Goal: Task Accomplishment & Management: Manage account settings

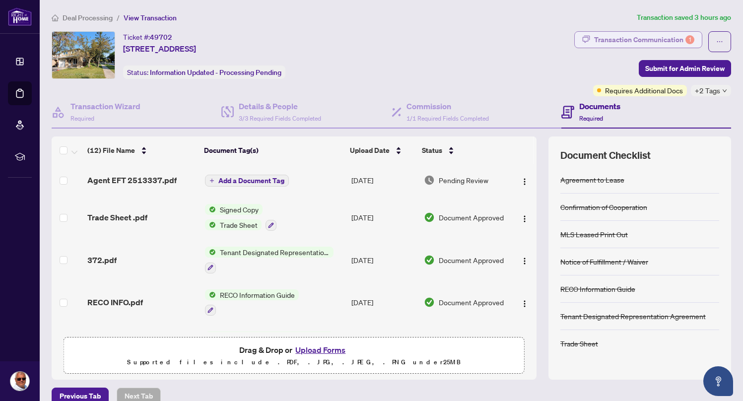
click at [659, 36] on div "Transaction Communication 1" at bounding box center [644, 40] width 100 height 16
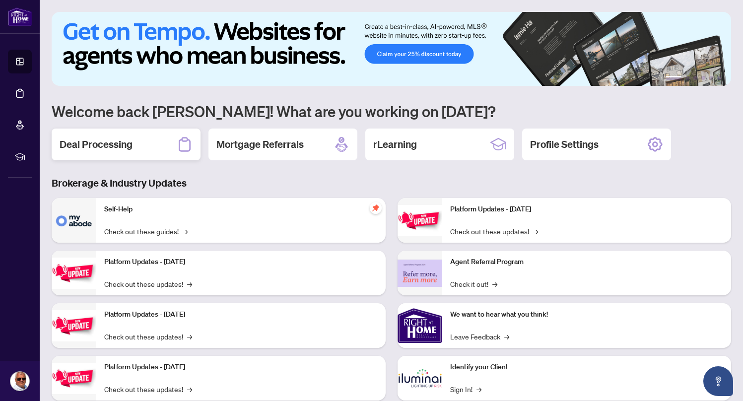
click at [110, 148] on h2 "Deal Processing" at bounding box center [96, 144] width 73 height 14
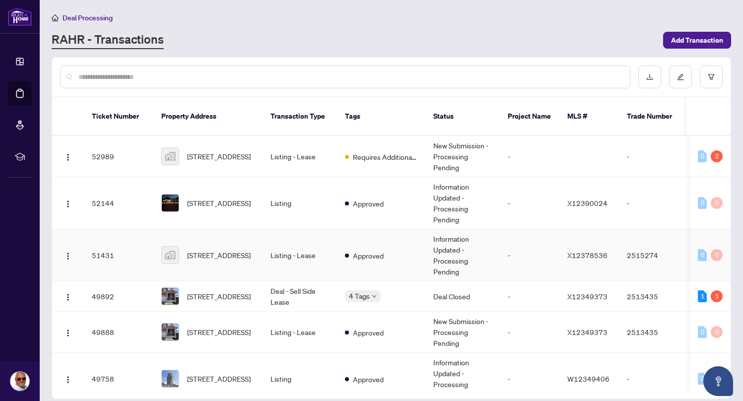
scroll to position [174, 0]
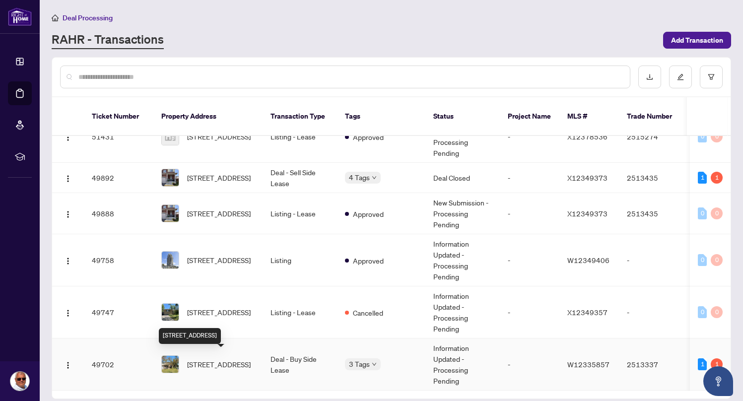
click at [206, 359] on span "[STREET_ADDRESS]" at bounding box center [219, 364] width 64 height 11
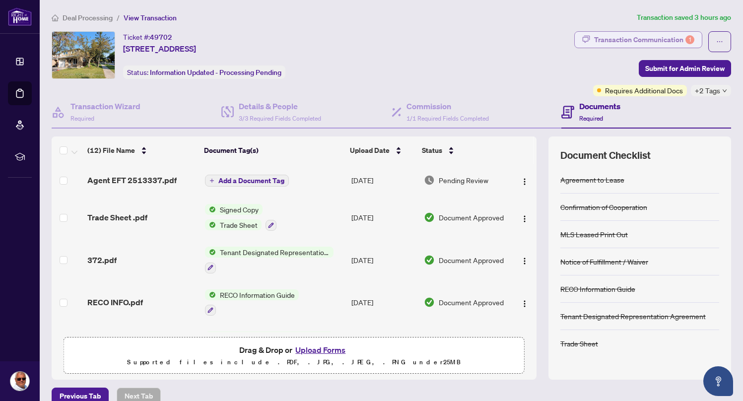
click at [652, 35] on div "Transaction Communication 1" at bounding box center [644, 40] width 100 height 16
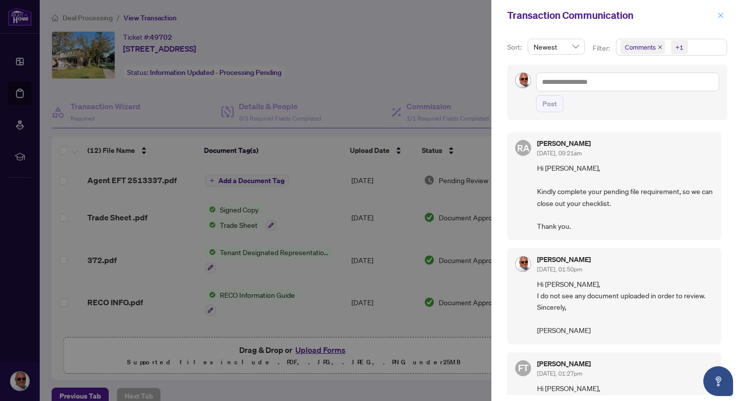
click at [723, 15] on icon "close" at bounding box center [720, 15] width 7 height 7
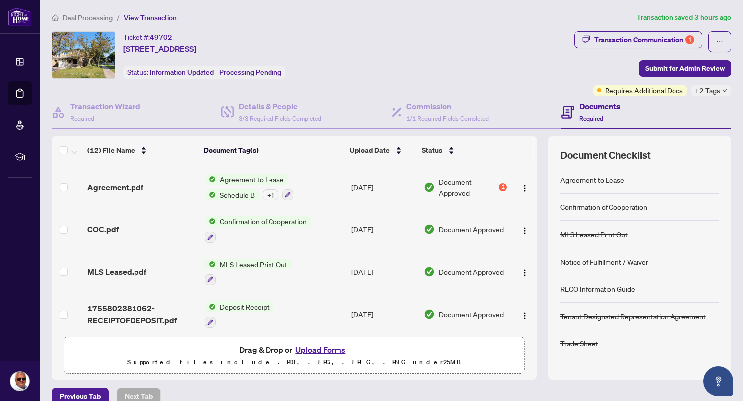
scroll to position [14, 0]
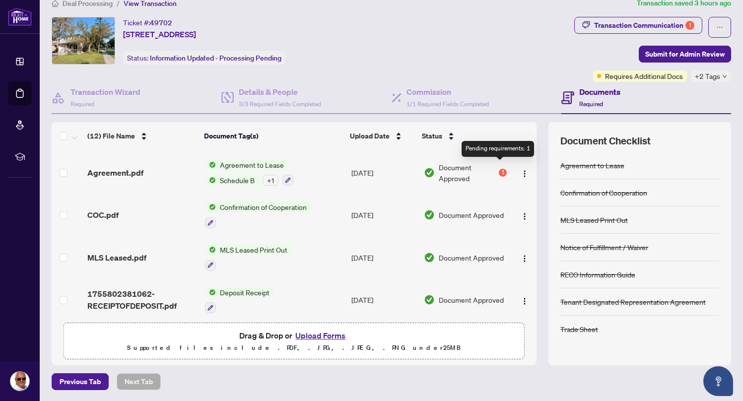
click at [499, 169] on div "1" at bounding box center [503, 173] width 8 height 8
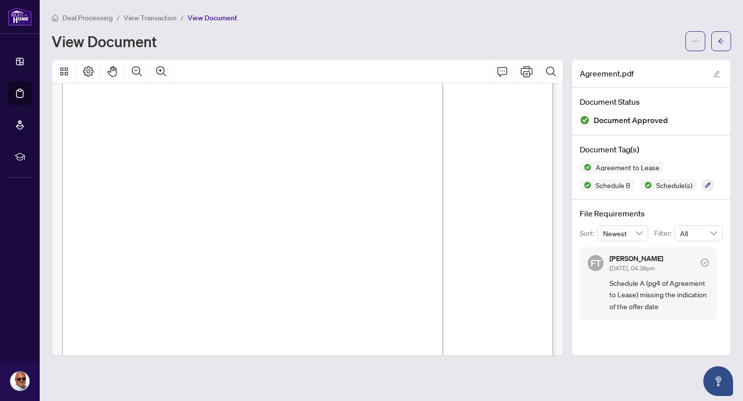
scroll to position [42, 0]
click at [153, 15] on span "View Transaction" at bounding box center [150, 17] width 53 height 9
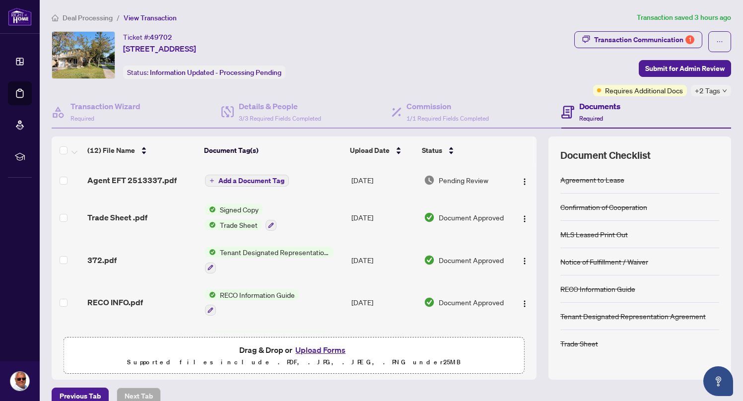
click at [327, 350] on button "Upload Forms" at bounding box center [320, 349] width 56 height 13
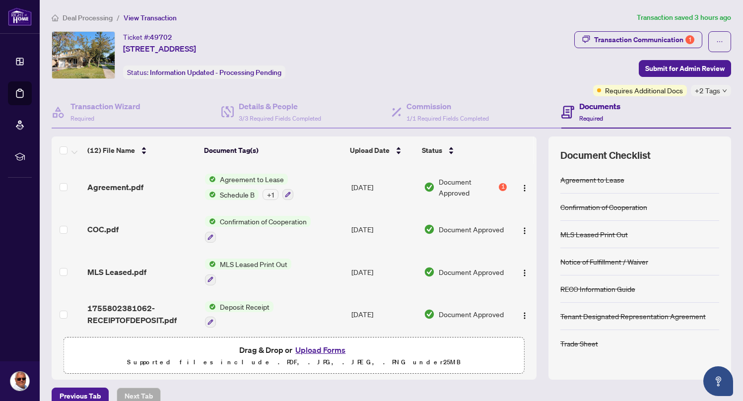
scroll to position [320, 0]
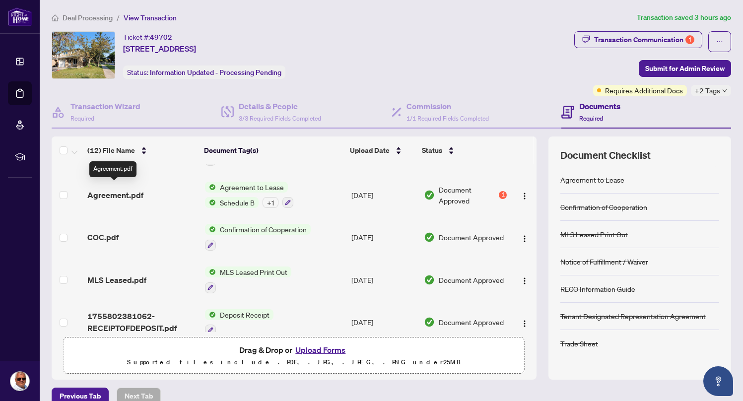
click at [120, 189] on span "Agreement.pdf" at bounding box center [115, 195] width 56 height 12
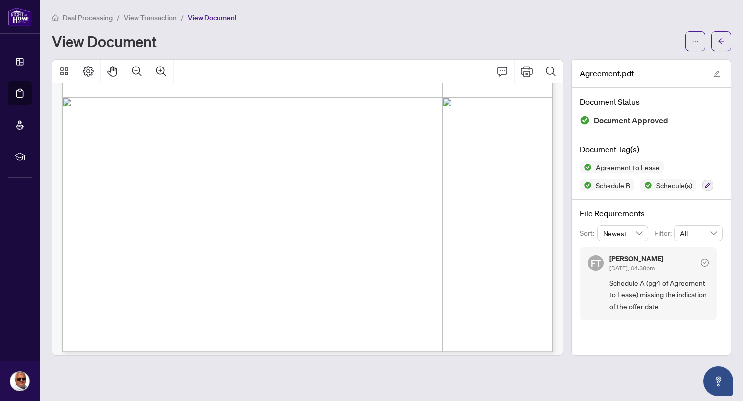
scroll to position [4942, 0]
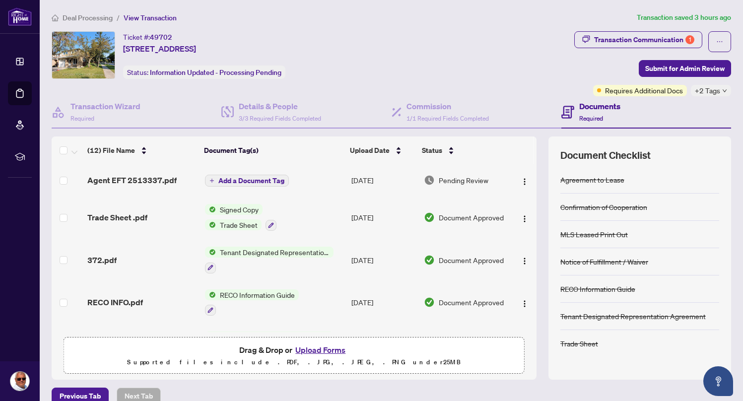
click at [313, 347] on button "Upload Forms" at bounding box center [320, 349] width 56 height 13
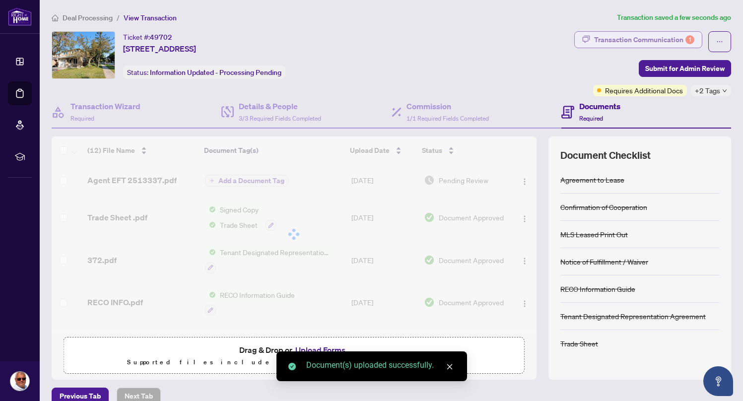
click at [668, 38] on div "Transaction Communication 1" at bounding box center [644, 40] width 100 height 16
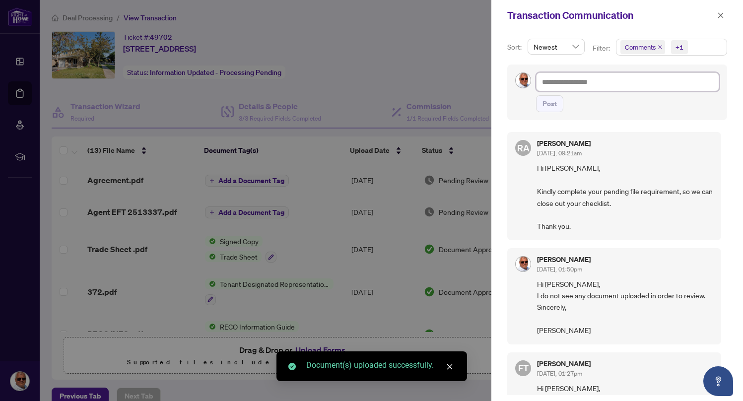
click at [622, 83] on textarea at bounding box center [627, 81] width 183 height 19
